Goal: Information Seeking & Learning: Learn about a topic

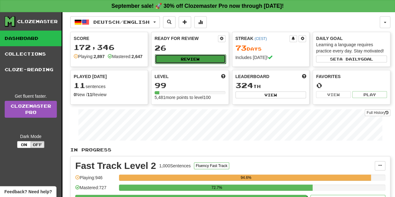
click at [209, 59] on button "Review" at bounding box center [190, 58] width 71 height 9
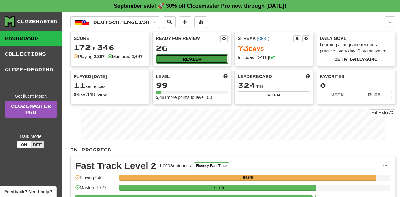
select select "**"
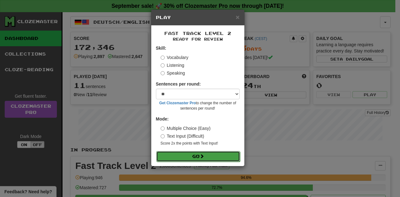
click at [214, 159] on button "Go" at bounding box center [198, 156] width 84 height 11
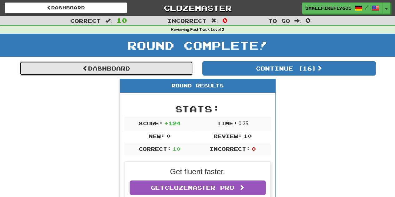
click at [111, 65] on link "Dashboard" at bounding box center [106, 68] width 173 height 14
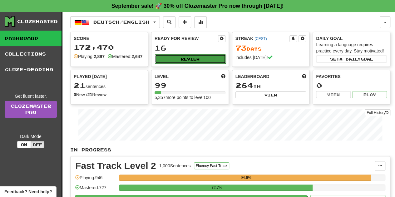
click at [192, 59] on button "Review" at bounding box center [190, 58] width 71 height 9
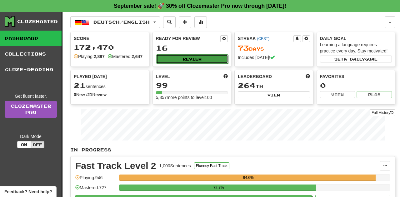
select select "**"
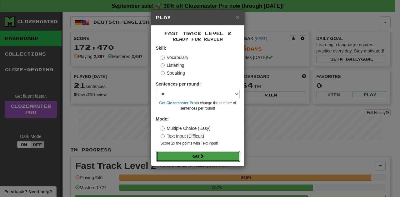
click at [200, 159] on button "Go" at bounding box center [198, 156] width 84 height 11
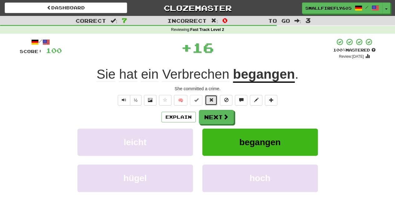
click at [213, 101] on span at bounding box center [211, 100] width 4 height 4
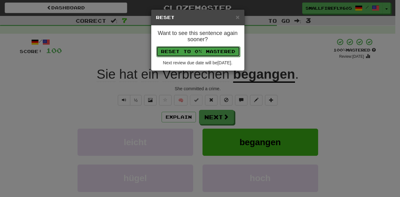
click at [209, 47] on button "Reset to 0% Mastered" at bounding box center [198, 51] width 84 height 11
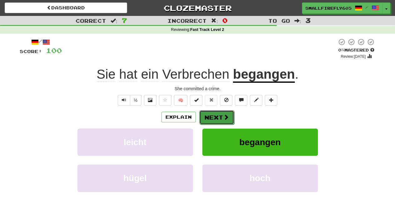
click at [224, 117] on span at bounding box center [226, 117] width 6 height 6
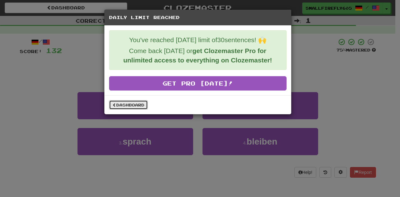
click at [126, 102] on link "Dashboard" at bounding box center [128, 104] width 39 height 9
